Goal: Task Accomplishment & Management: Use online tool/utility

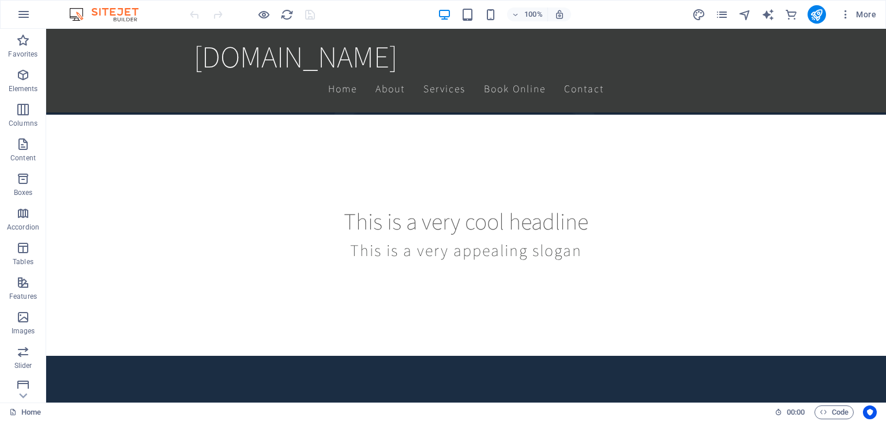
scroll to position [231, 0]
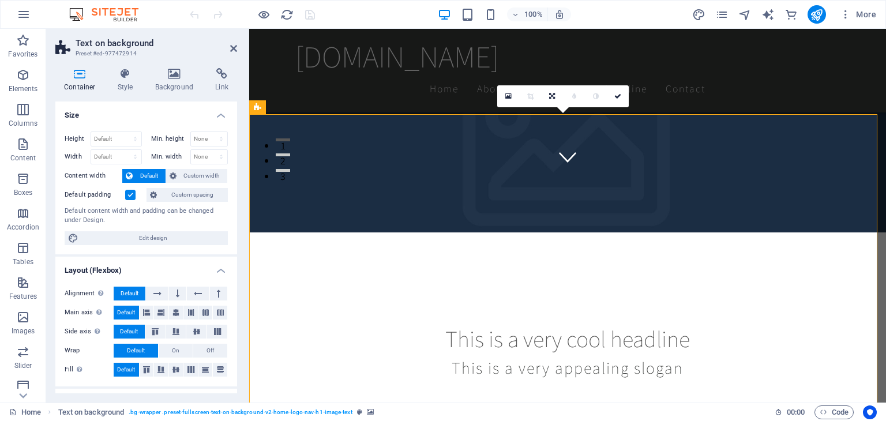
click at [233, 46] on icon at bounding box center [233, 48] width 7 height 9
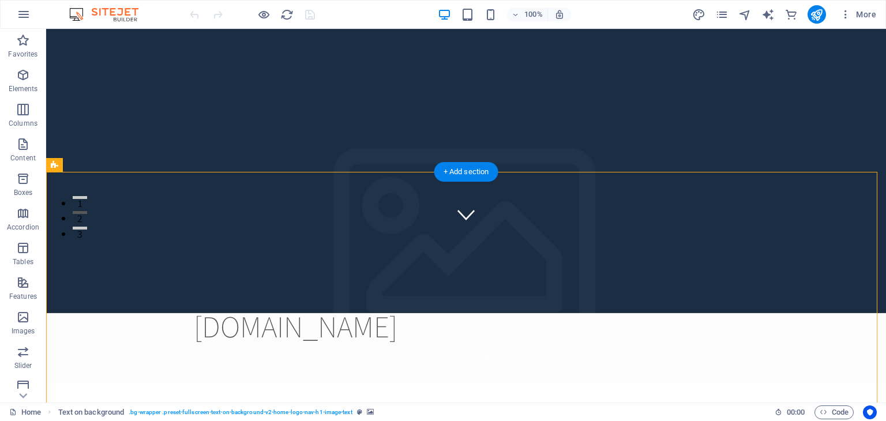
scroll to position [0, 0]
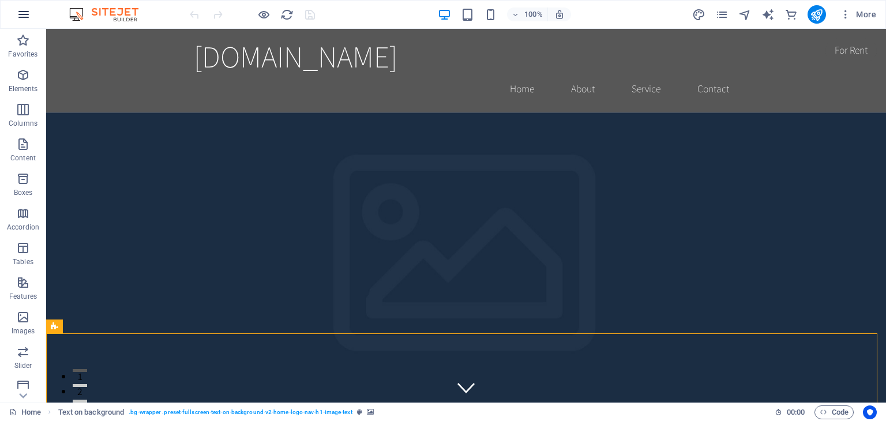
click at [23, 12] on icon "button" at bounding box center [24, 14] width 14 height 14
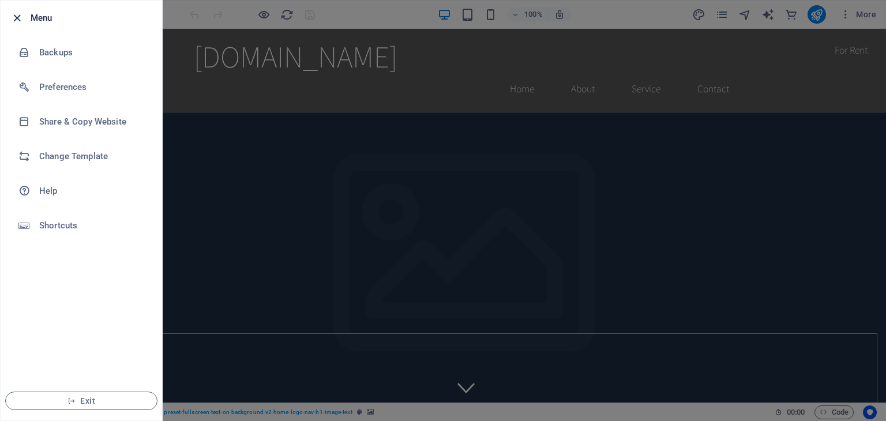
click at [15, 17] on icon "button" at bounding box center [16, 18] width 13 height 13
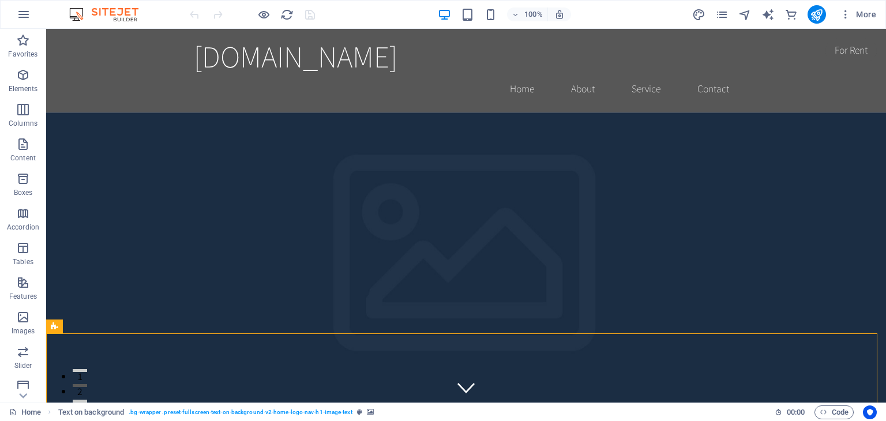
click at [78, 12] on img at bounding box center [109, 14] width 86 height 14
click at [123, 13] on img at bounding box center [109, 14] width 86 height 14
click at [22, 14] on icon "button" at bounding box center [24, 14] width 14 height 14
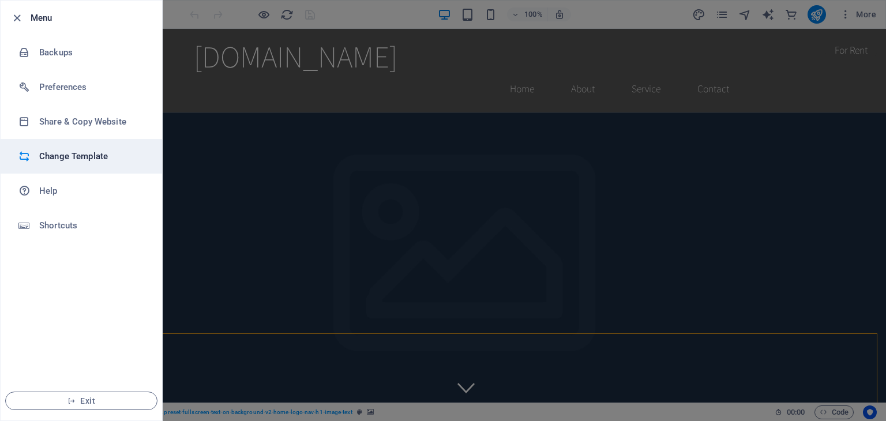
click at [69, 157] on h6 "Change Template" at bounding box center [92, 156] width 107 height 14
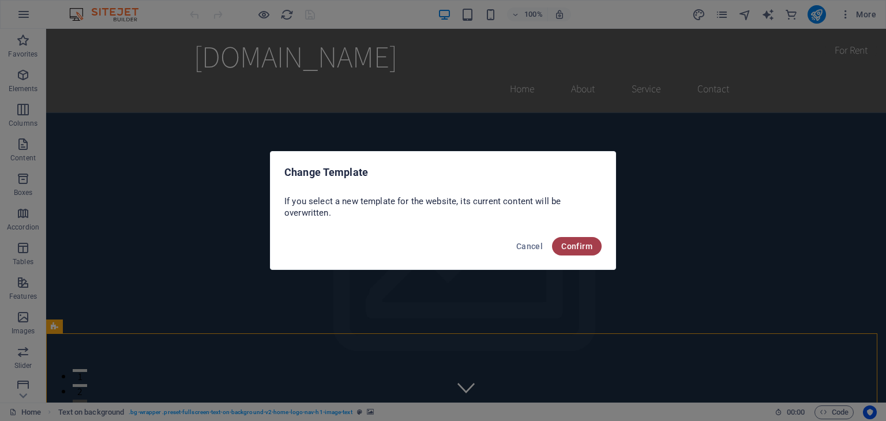
click at [575, 251] on button "Confirm" at bounding box center [577, 246] width 50 height 18
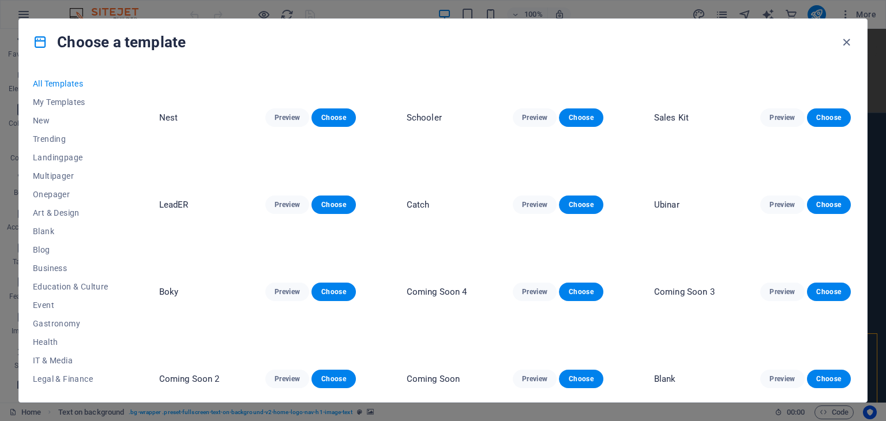
scroll to position [5478, 0]
